Goal: Information Seeking & Learning: Check status

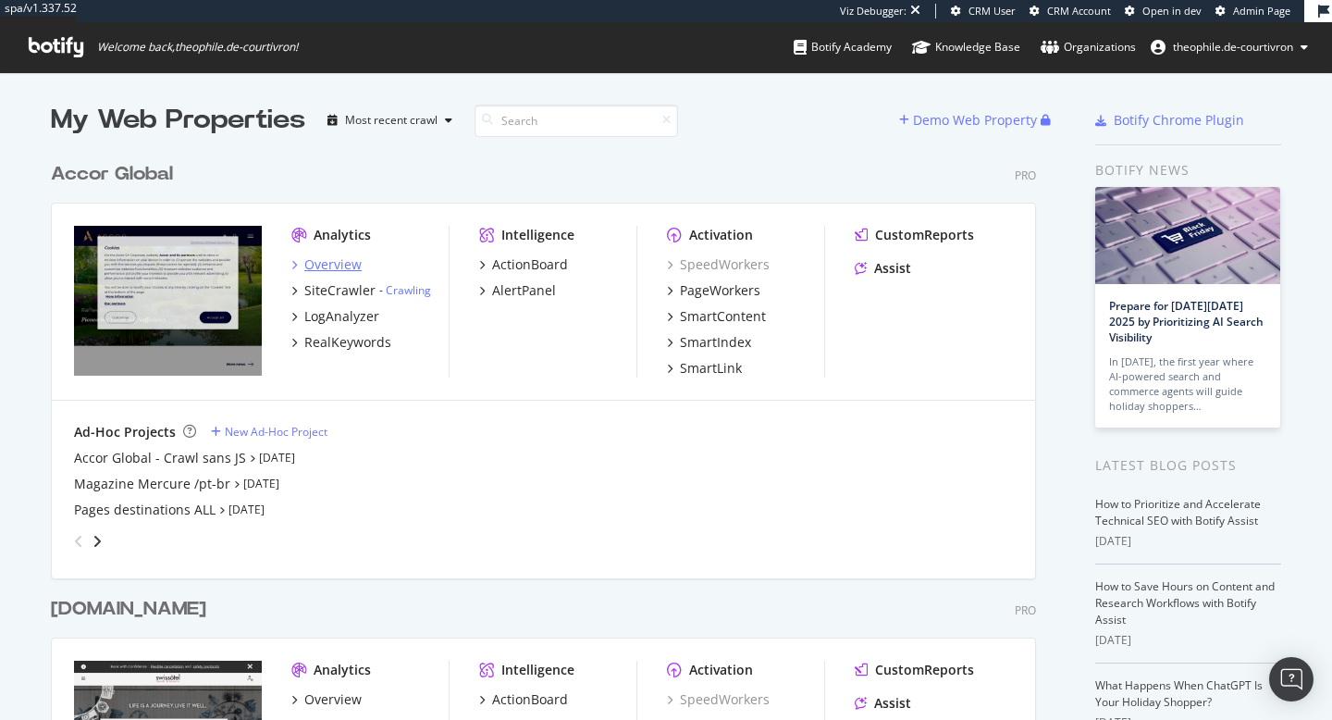
click at [340, 266] on div "Overview" at bounding box center [332, 264] width 57 height 19
